Goal: Find specific page/section: Find specific page/section

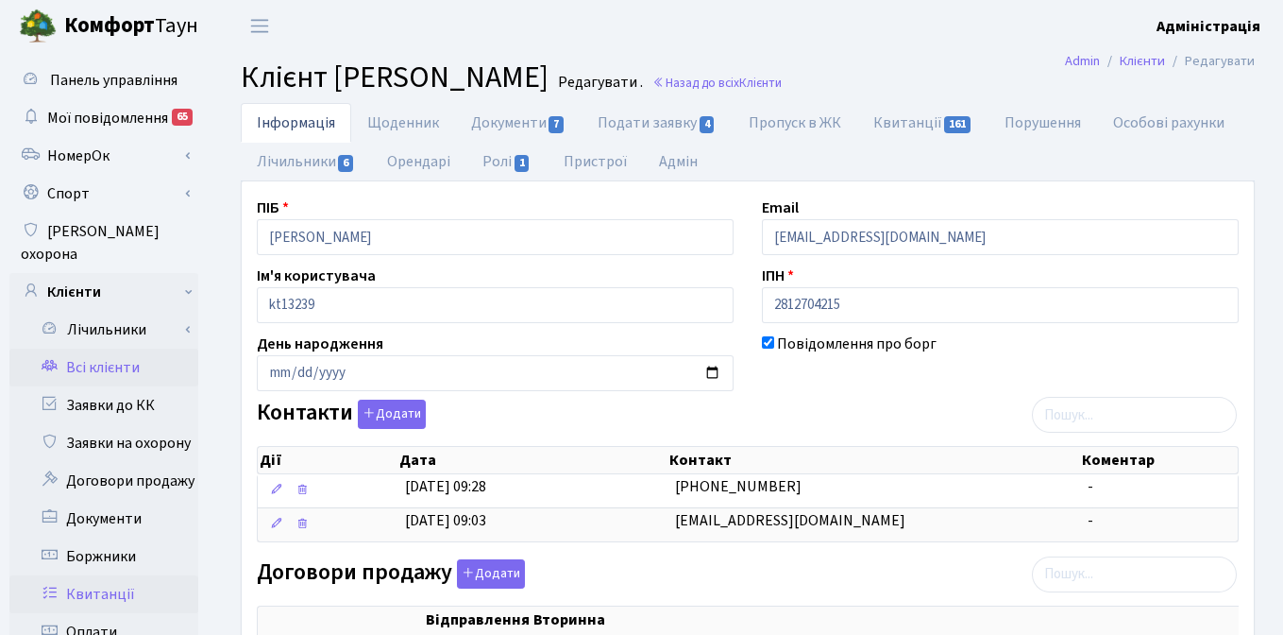
click at [118, 575] on link "Квитанції" at bounding box center [103, 594] width 189 height 38
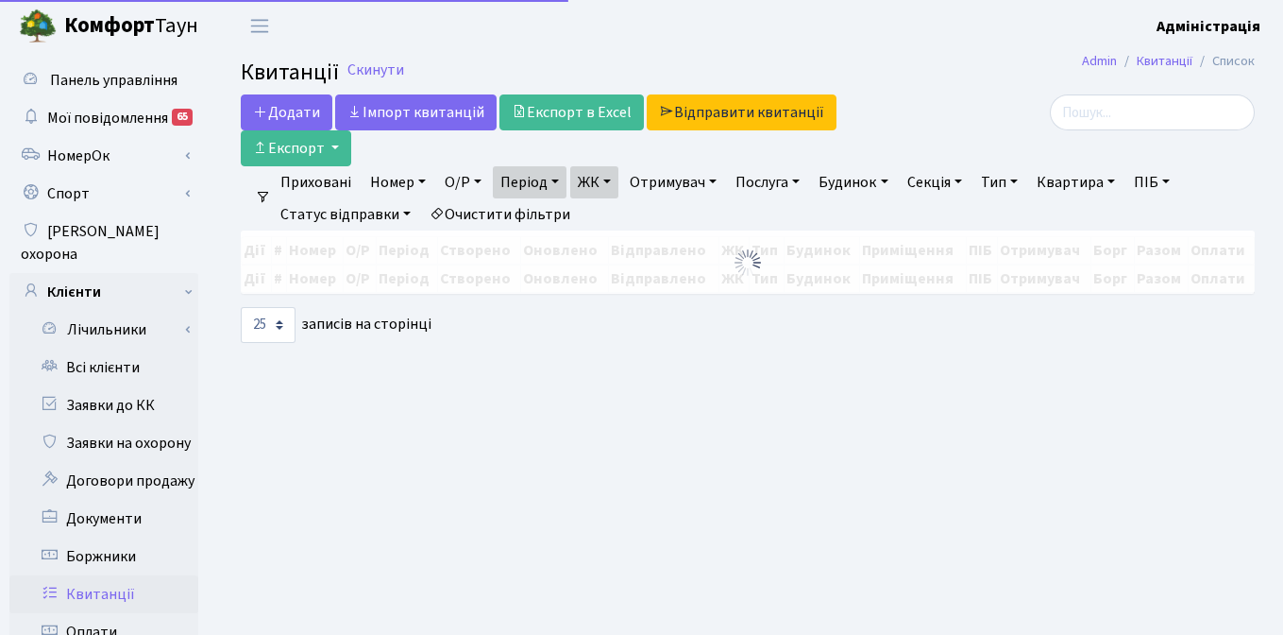
select select "25"
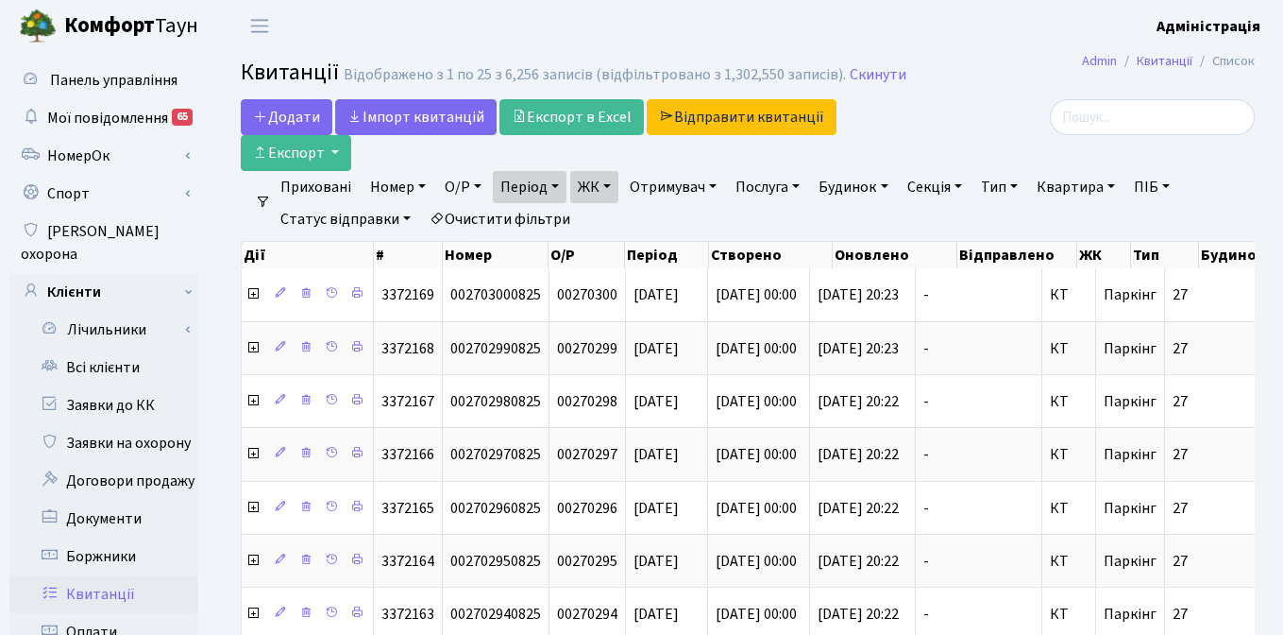
click at [501, 224] on link "Очистити фільтри" at bounding box center [500, 219] width 156 height 32
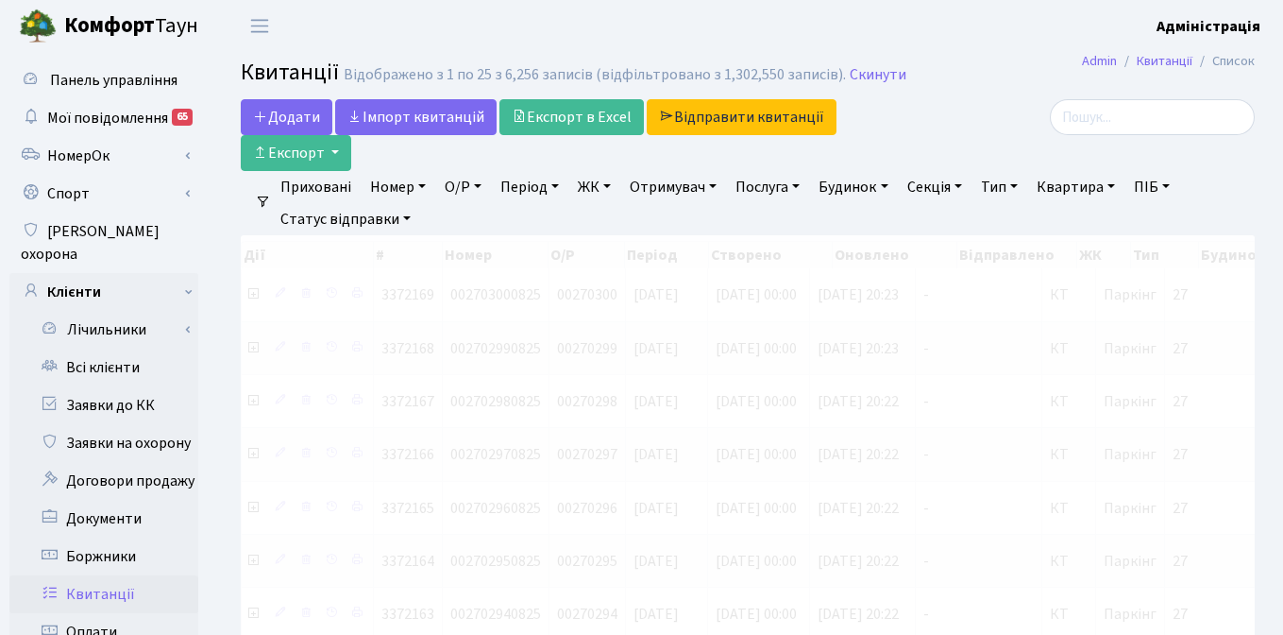
click at [538, 186] on link "Період" at bounding box center [530, 187] width 74 height 32
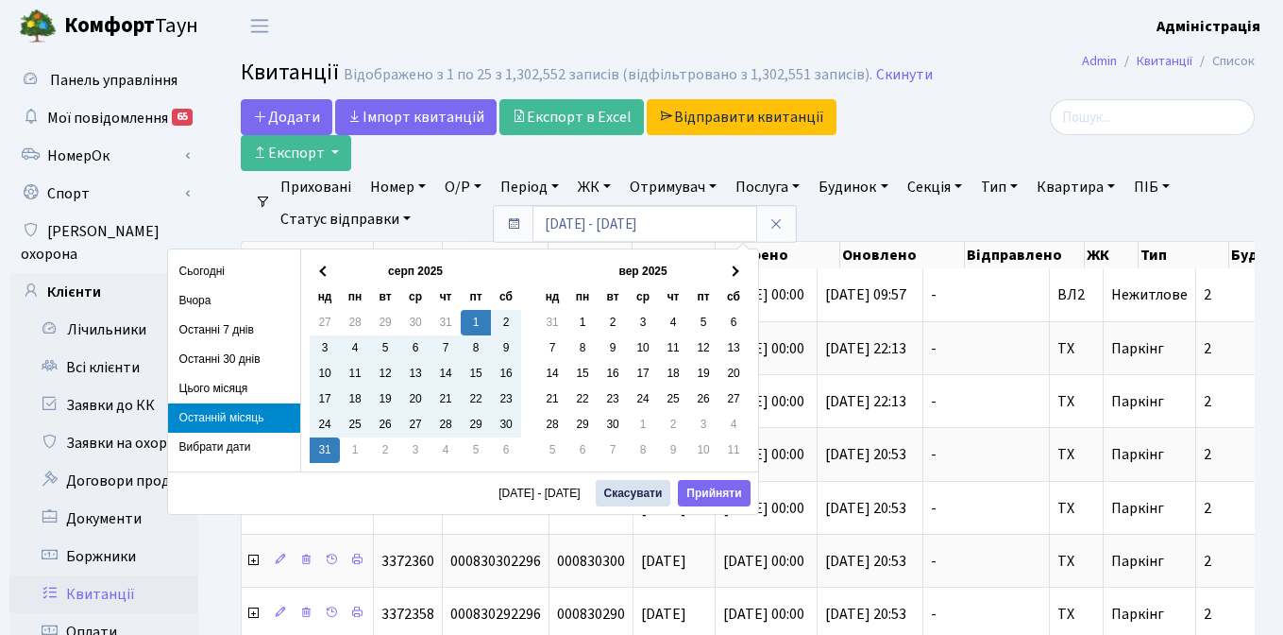
click at [220, 422] on li "Останній місяць" at bounding box center [234, 417] width 132 height 29
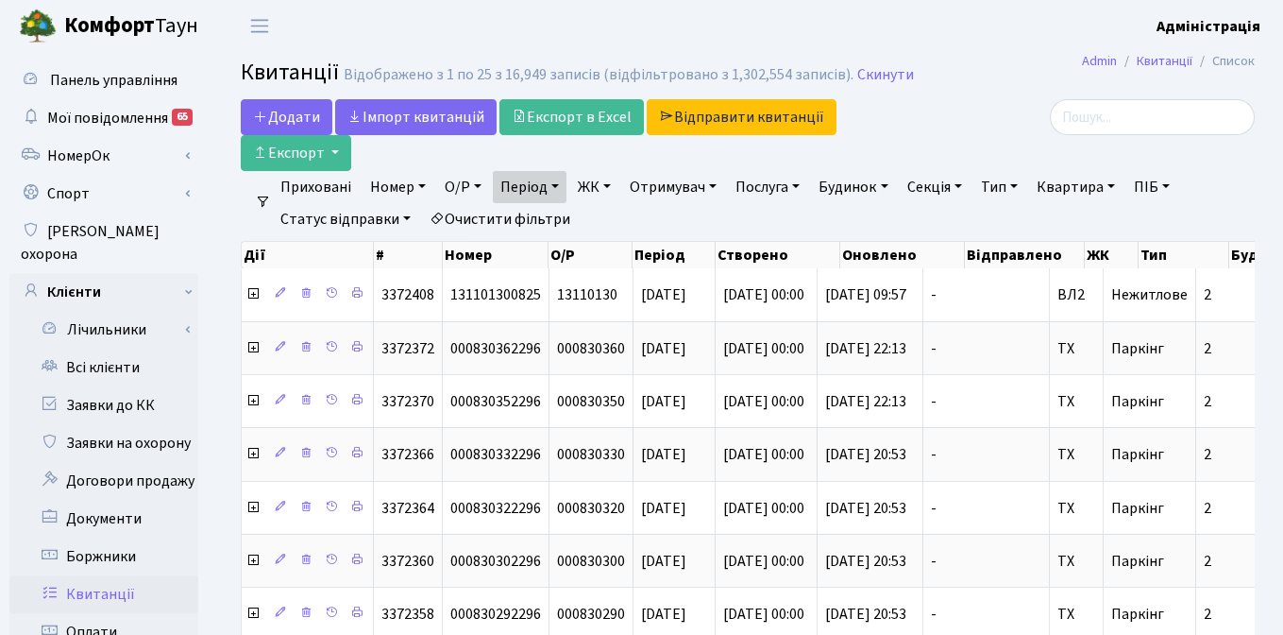
click at [557, 187] on link "Період" at bounding box center [530, 187] width 74 height 32
